Goal: Use online tool/utility: Utilize a website feature to perform a specific function

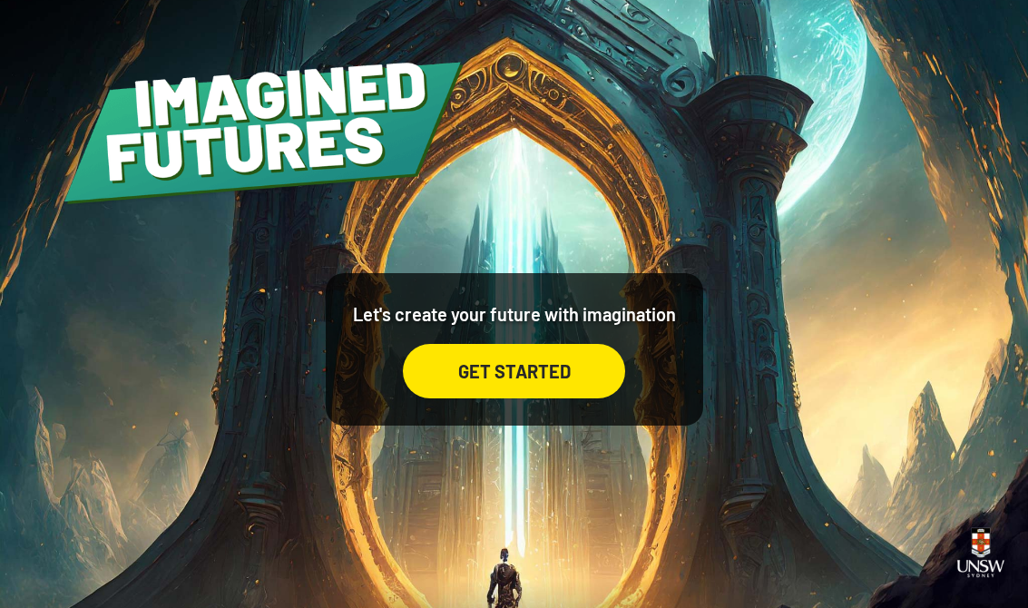
click at [435, 396] on div "GET STARTED" at bounding box center [514, 371] width 222 height 54
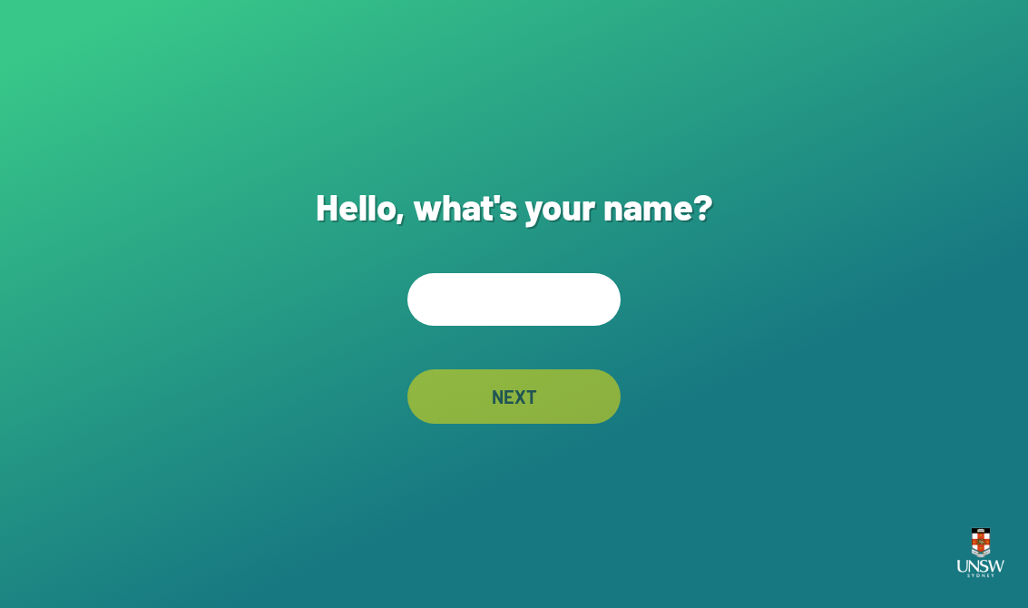
click at [460, 288] on input "text" at bounding box center [513, 299] width 213 height 53
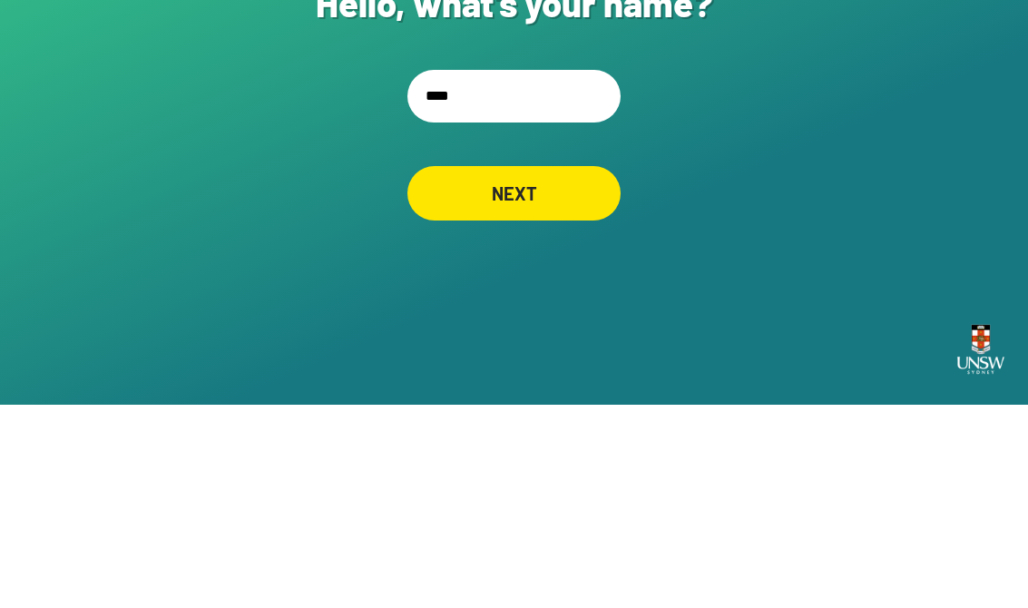
type input "*****"
click at [599, 369] on div "NEXT" at bounding box center [514, 396] width 212 height 54
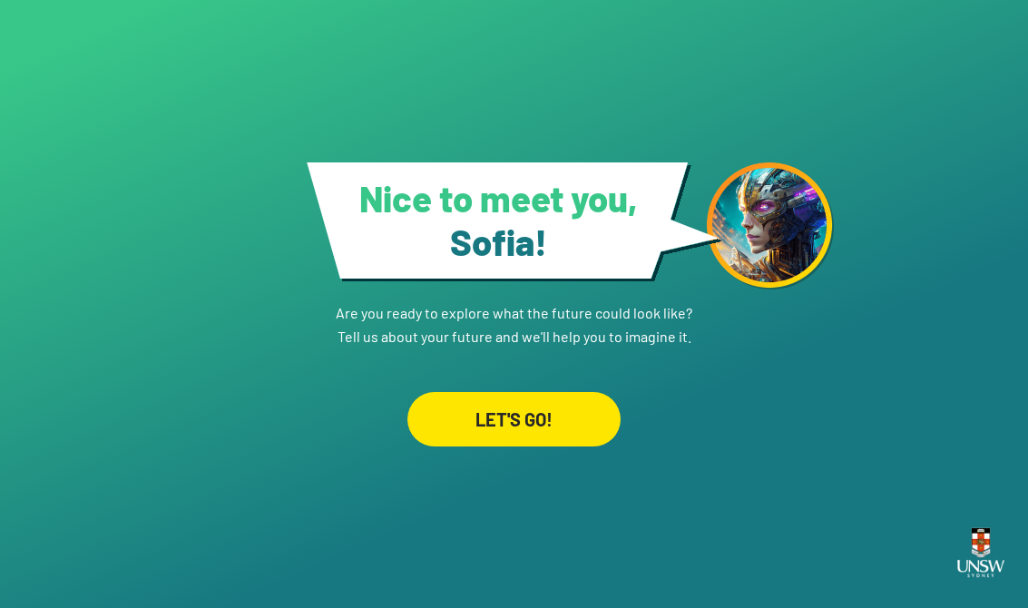
click at [572, 418] on div "LET'S GO!" at bounding box center [513, 419] width 213 height 54
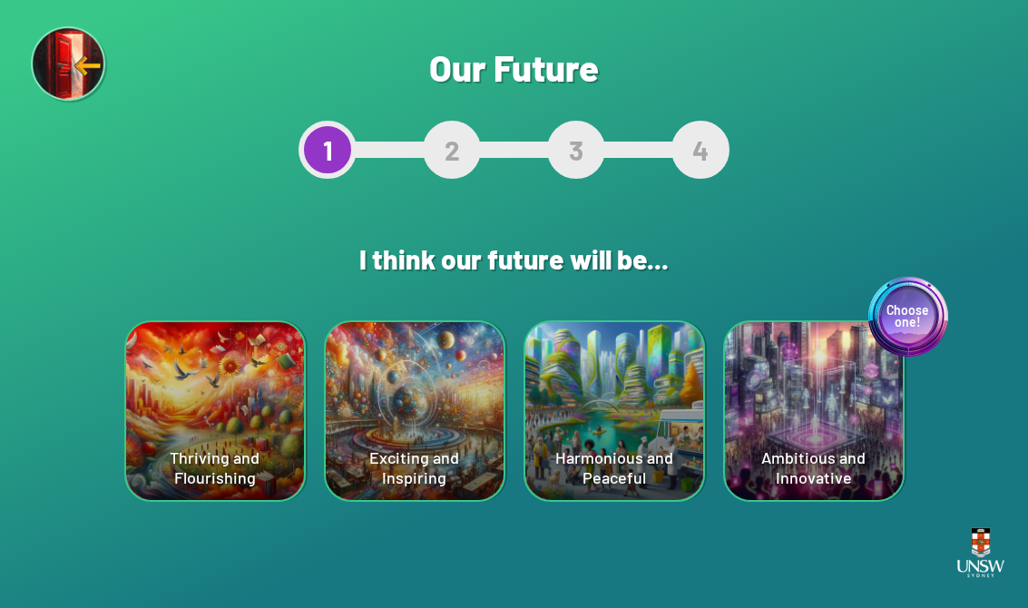
click at [810, 428] on div "Choose one! Ambitious and Innovative" at bounding box center [814, 411] width 178 height 178
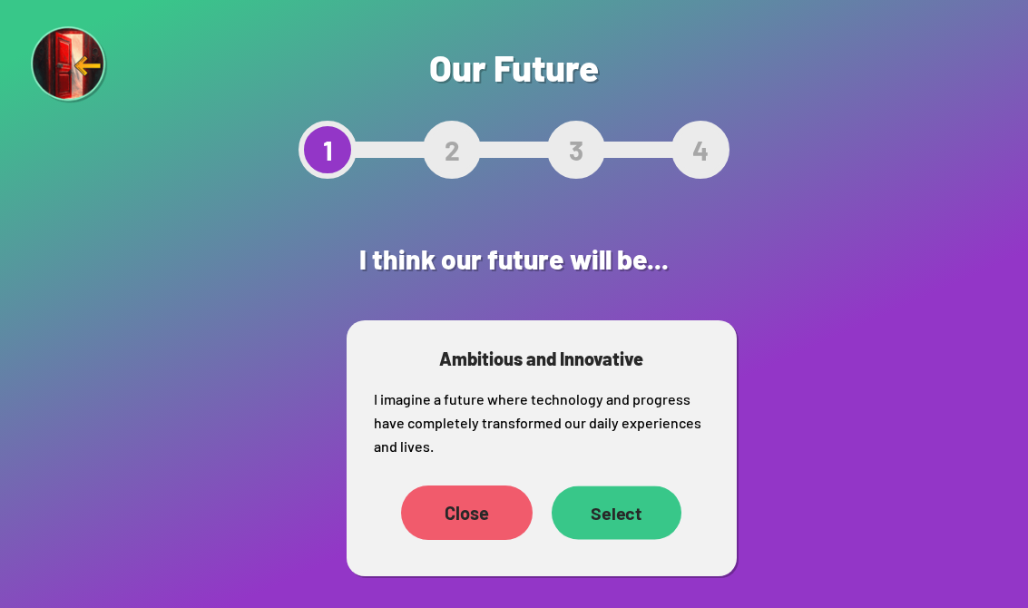
click at [622, 516] on div "Select" at bounding box center [616, 513] width 130 height 54
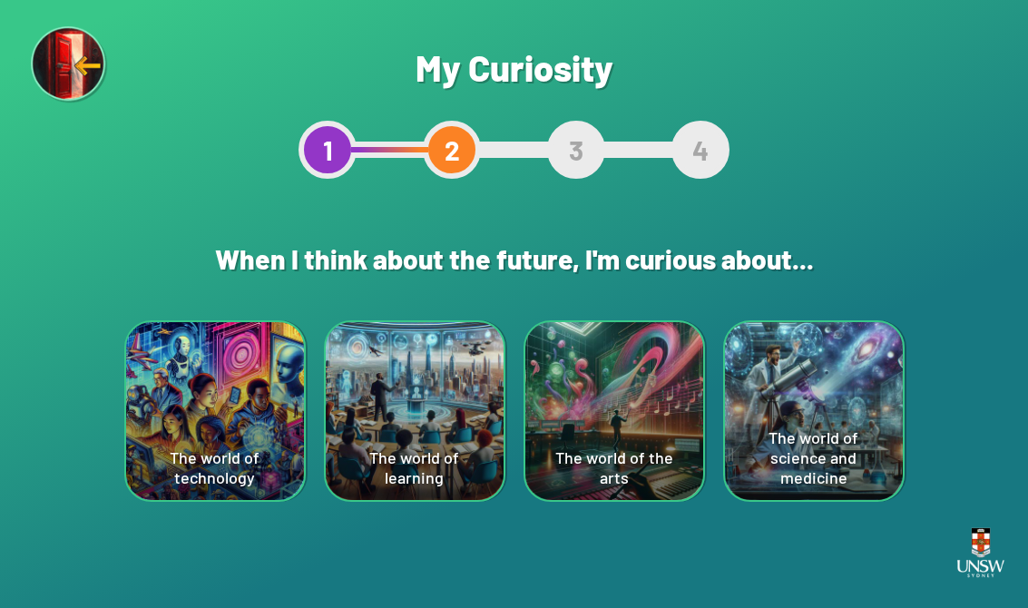
click at [220, 462] on div "The world of technology" at bounding box center [215, 411] width 178 height 178
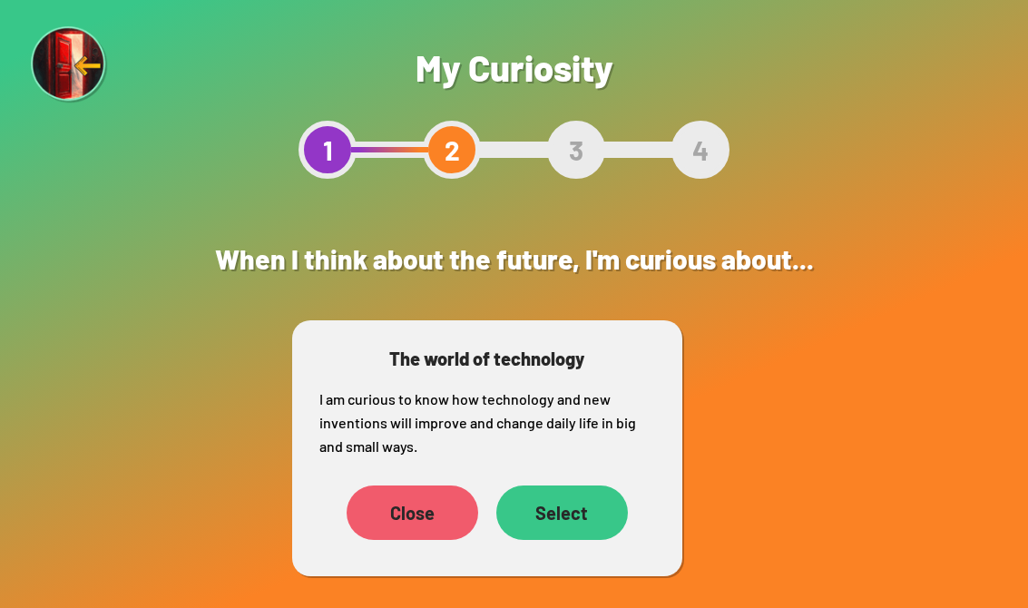
click at [578, 517] on div "Select" at bounding box center [562, 513] width 132 height 54
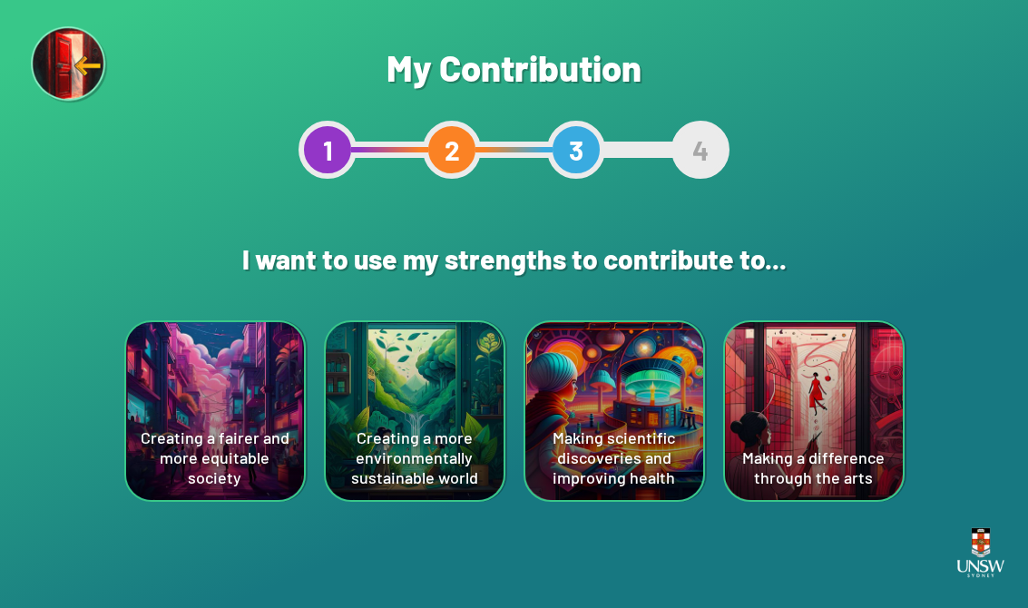
click at [596, 423] on div "Making scientific discoveries and improving health" at bounding box center [614, 411] width 178 height 178
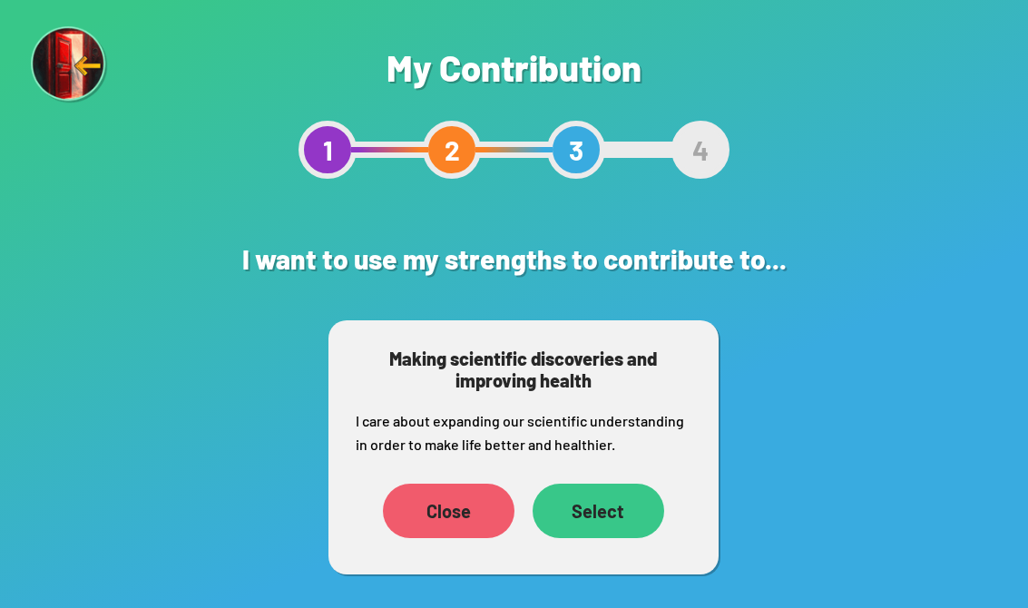
click at [607, 506] on div "Select" at bounding box center [599, 511] width 132 height 54
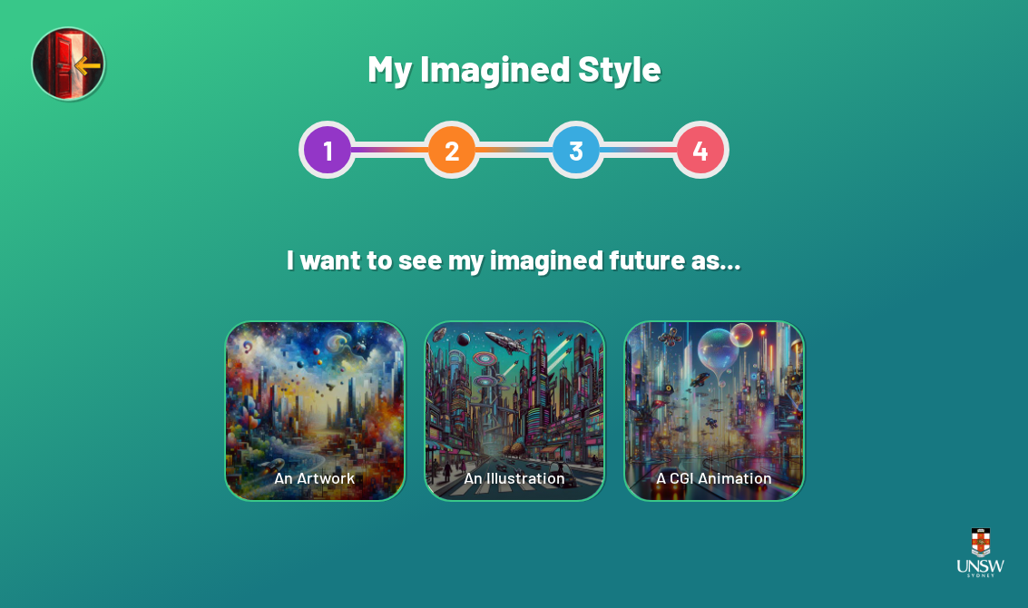
click at [726, 425] on div "A CGI Animation" at bounding box center [714, 411] width 178 height 178
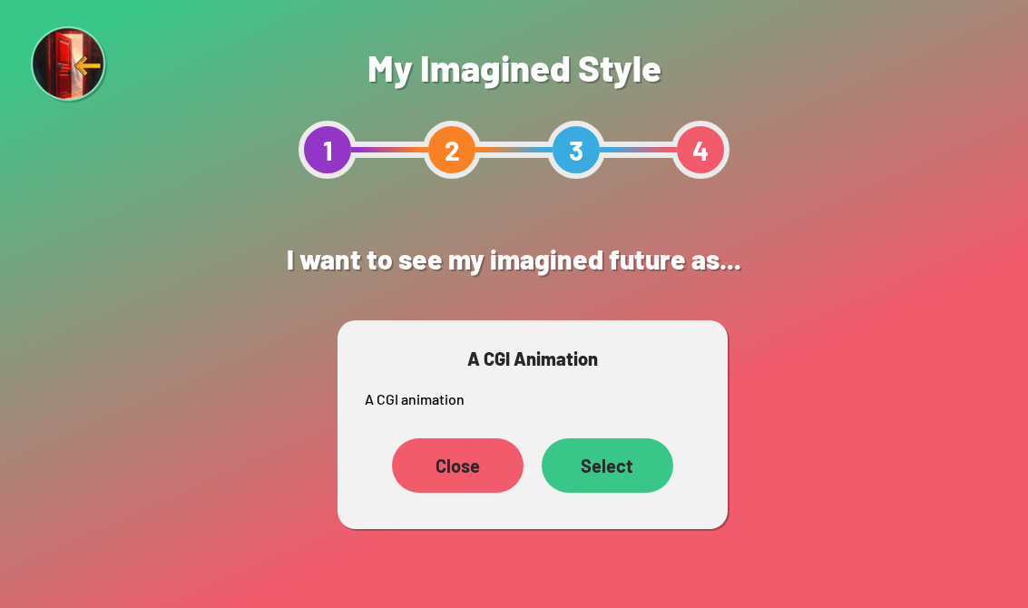
click at [604, 456] on div "Select" at bounding box center [608, 465] width 132 height 54
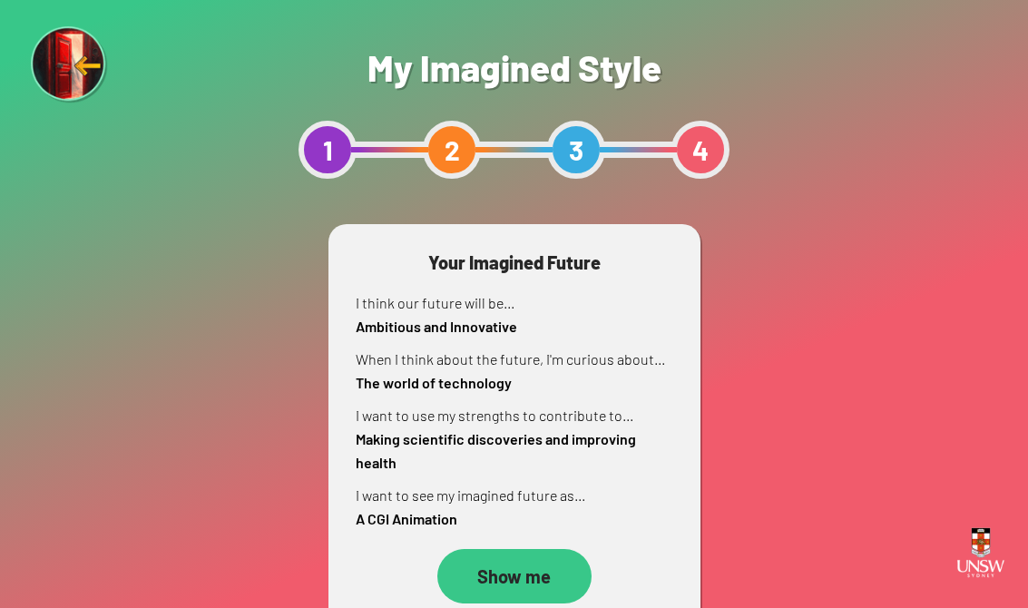
click at [522, 563] on div "Show me" at bounding box center [514, 576] width 154 height 54
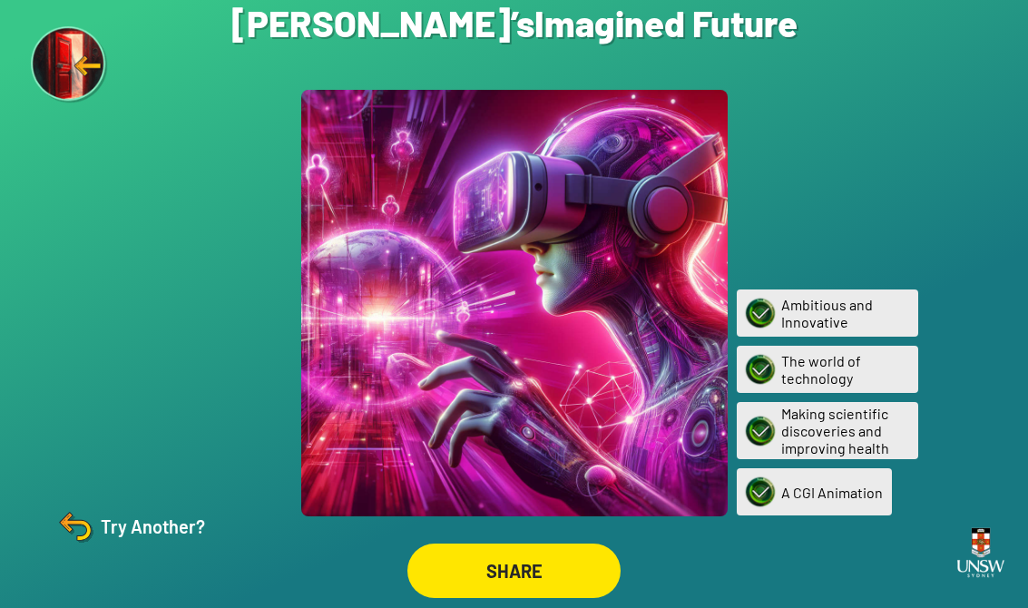
click at [378, 277] on div at bounding box center [514, 303] width 427 height 427
click at [474, 562] on div "SHARE" at bounding box center [513, 572] width 209 height 54
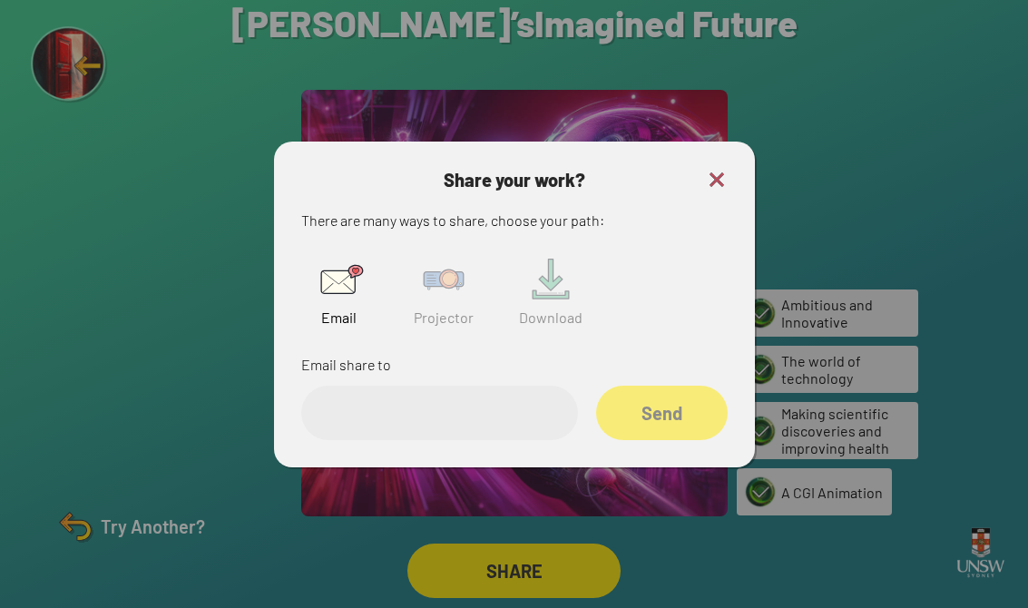
click at [426, 269] on img at bounding box center [444, 279] width 58 height 58
click at [390, 410] on input "text" at bounding box center [439, 413] width 277 height 54
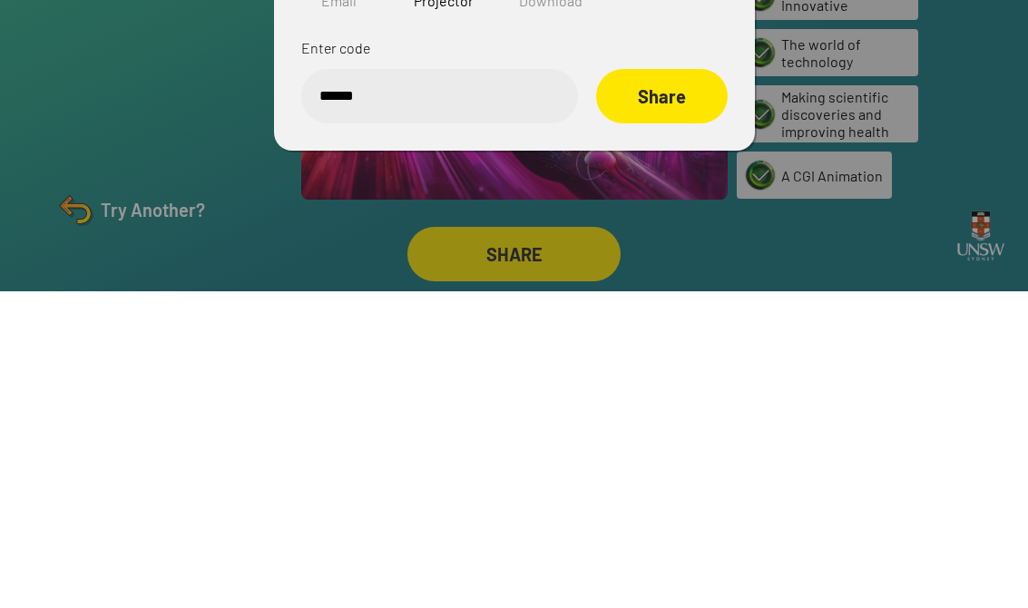
type input "******"
click at [683, 386] on div "Share" at bounding box center [662, 413] width 132 height 54
